Goal: Find specific page/section: Find specific page/section

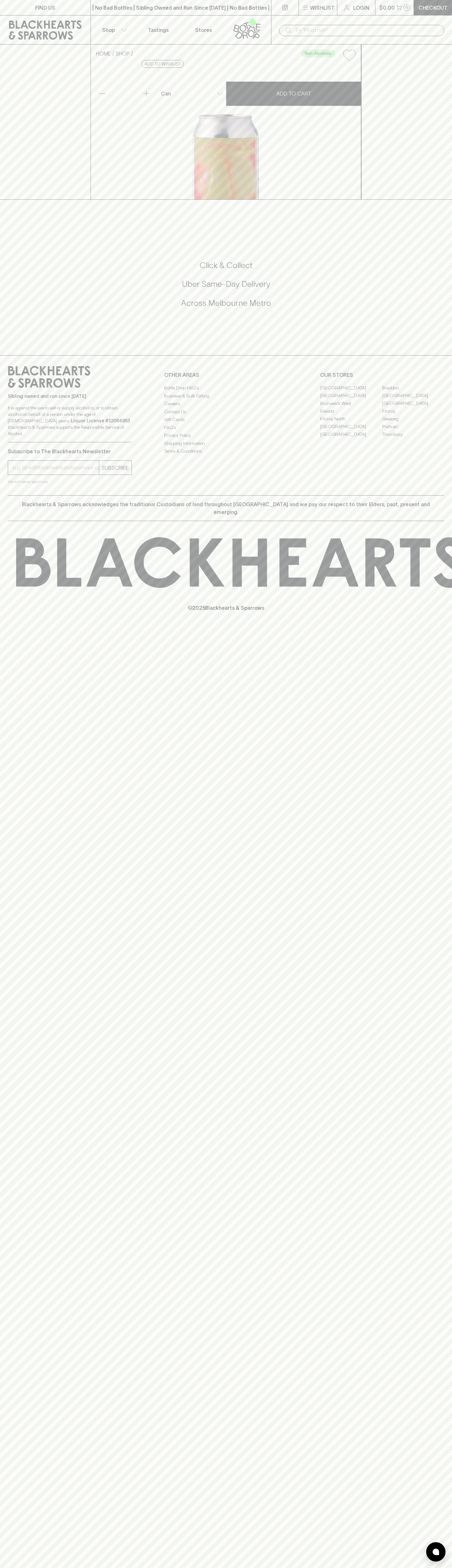
click at [355, 26] on input "text" at bounding box center [366, 30] width 144 height 10
click at [438, 32] on input "text" at bounding box center [366, 30] width 144 height 10
click at [33, 1567] on html "FIND US | No Bad Bottles | Sibling Owned and Run Since 2006 | No Bad Bottles | …" at bounding box center [226, 784] width 452 height 1568
click at [9, 1505] on div "FIND US | No Bad Bottles | Sibling Owned and Run Since 2006 | No Bad Bottles | …" at bounding box center [226, 784] width 452 height 1568
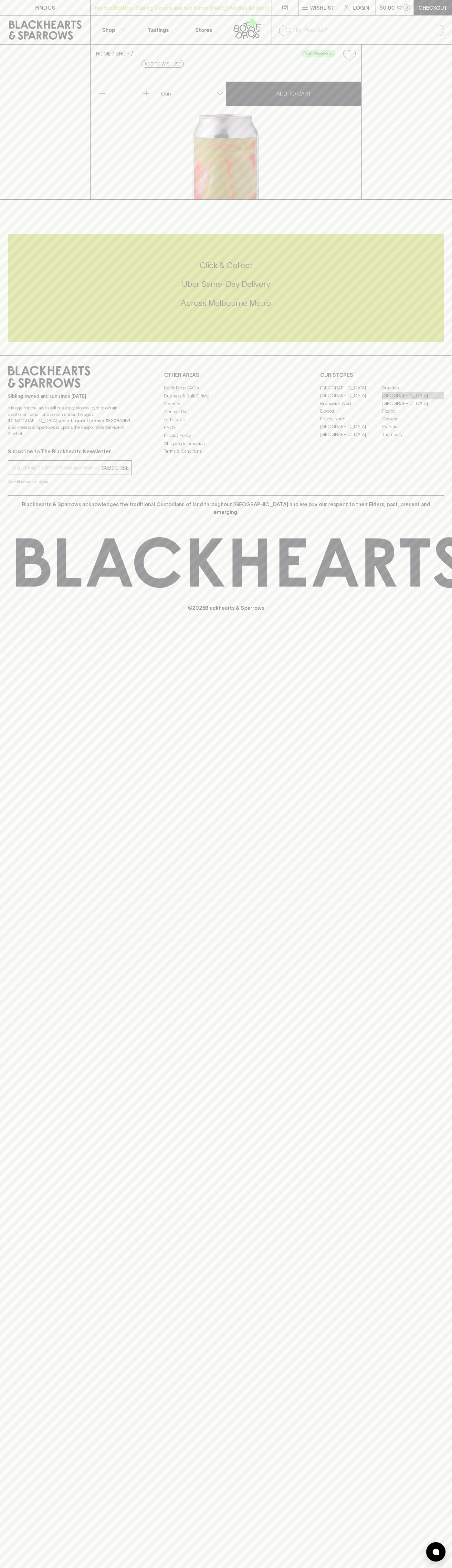
click at [413, 399] on link "[GEOGRAPHIC_DATA]" at bounding box center [413, 395] width 62 height 8
